Goal: Transaction & Acquisition: Obtain resource

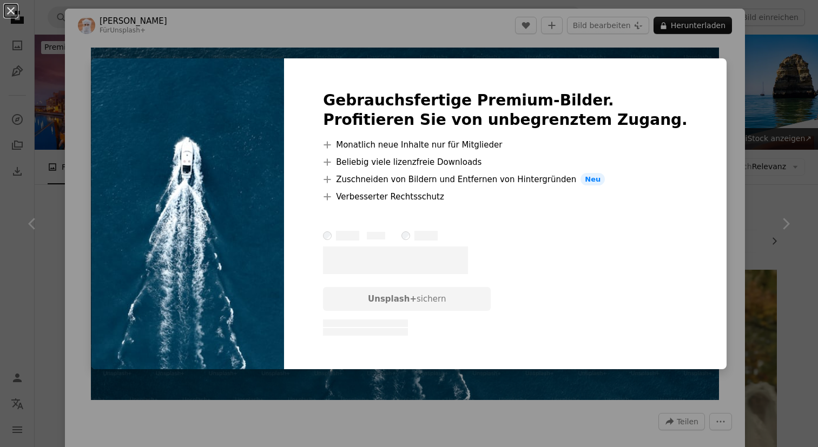
scroll to position [231, 0]
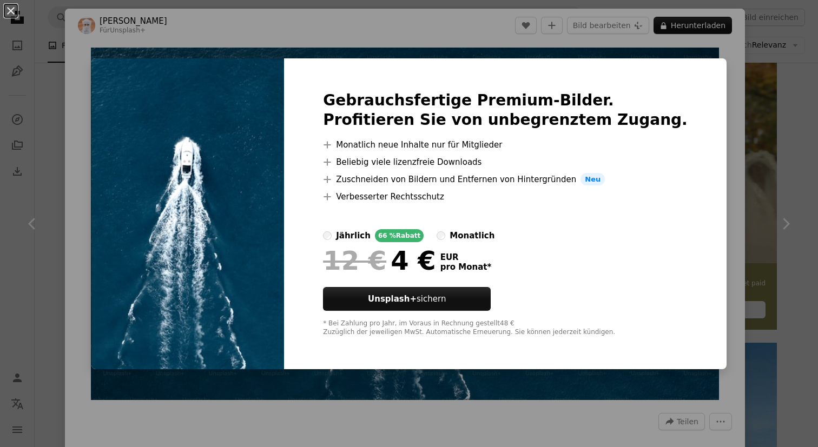
click at [513, 30] on div "An X shape Gebrauchsfertige Premium-Bilder. Profitieren Sie von unbegrenztem Zu…" at bounding box center [409, 223] width 818 height 447
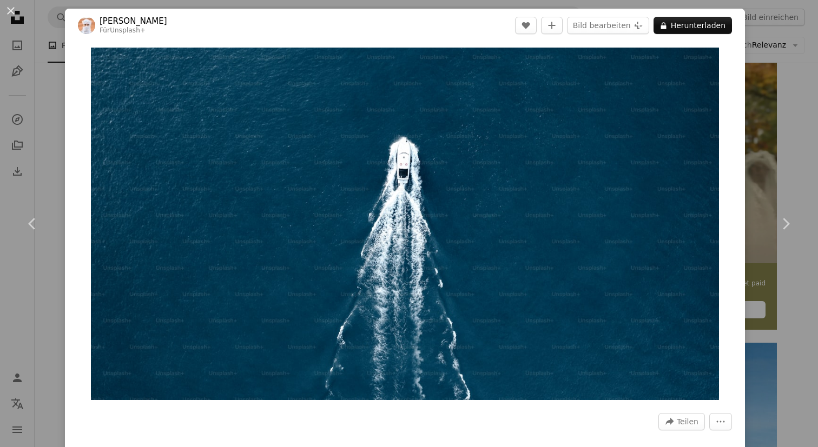
click at [489, 4] on div "An X shape Chevron left Chevron right Ahmed Für Unsplash+ A heart A plus sign B…" at bounding box center [409, 223] width 818 height 447
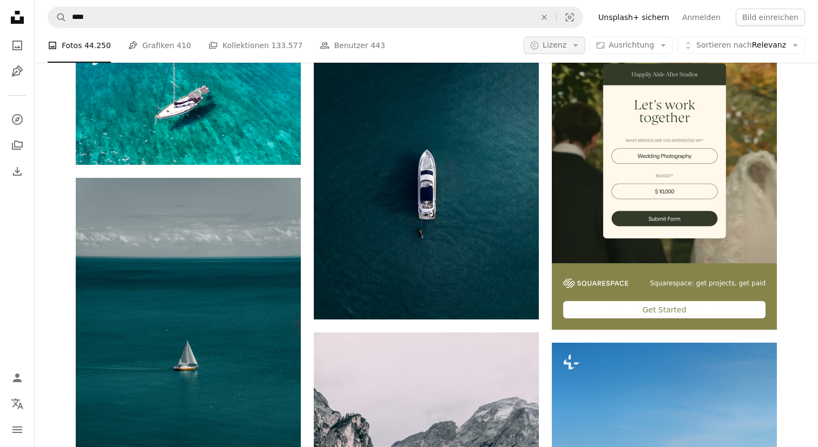
click at [579, 50] on icon "Arrow down" at bounding box center [576, 46] width 10 height 10
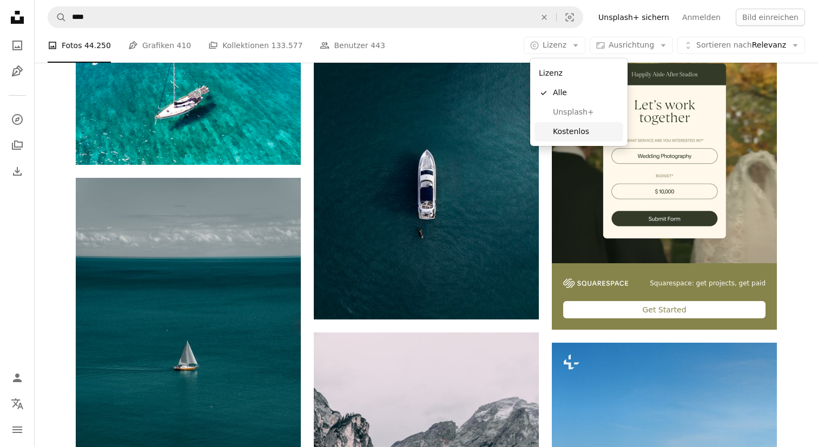
click at [568, 132] on span "Kostenlos" at bounding box center [586, 132] width 66 height 11
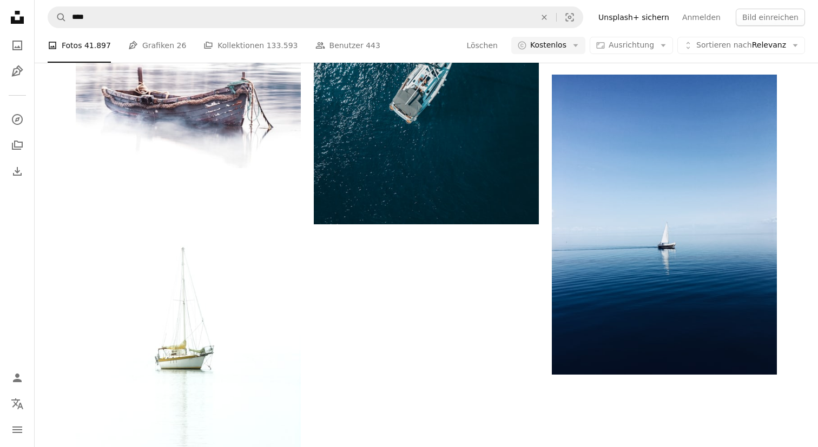
scroll to position [1844, 0]
